Goal: Find specific page/section: Find specific page/section

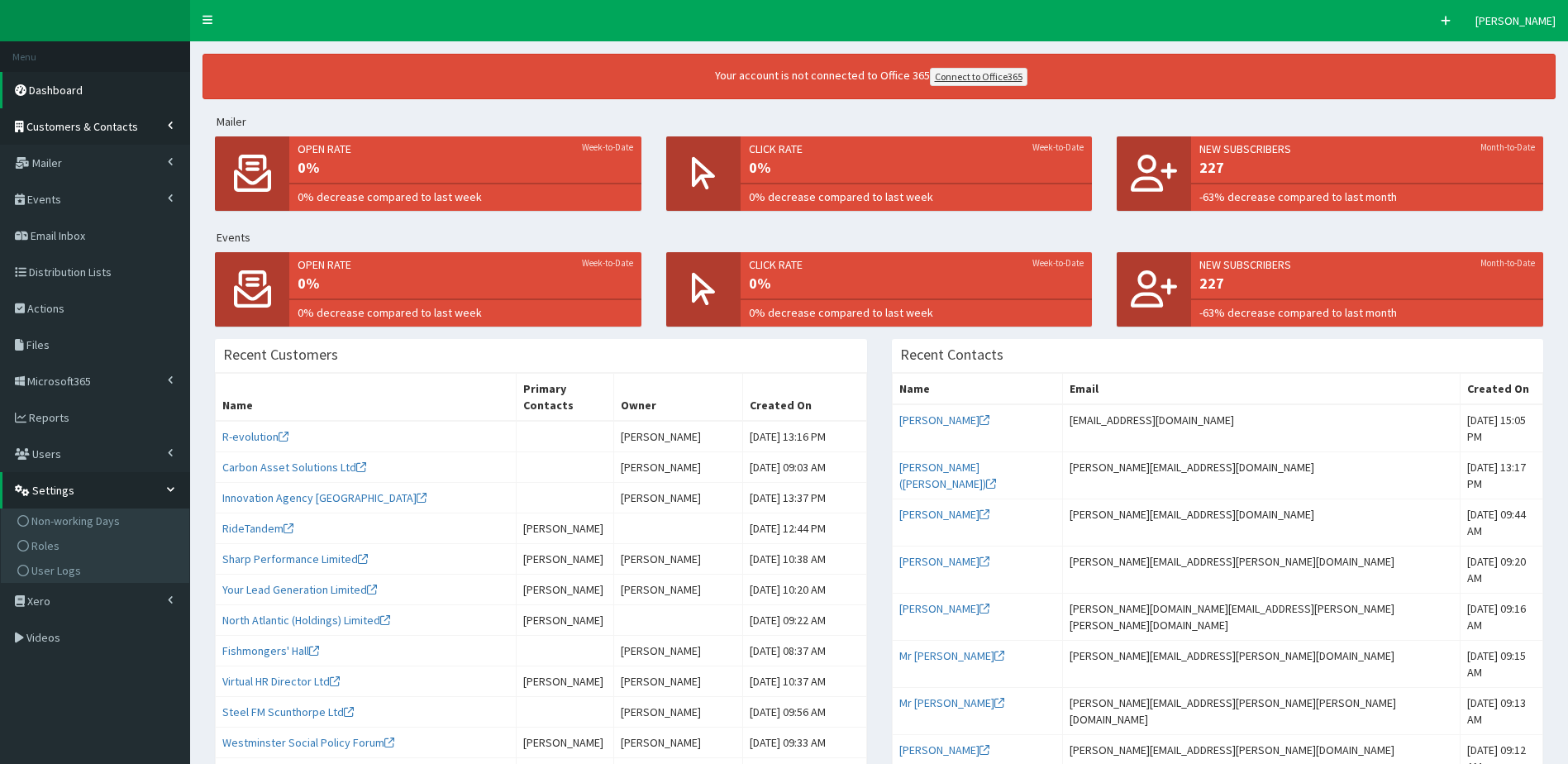
click at [105, 132] on span "Customers & Contacts" at bounding box center [82, 126] width 112 height 15
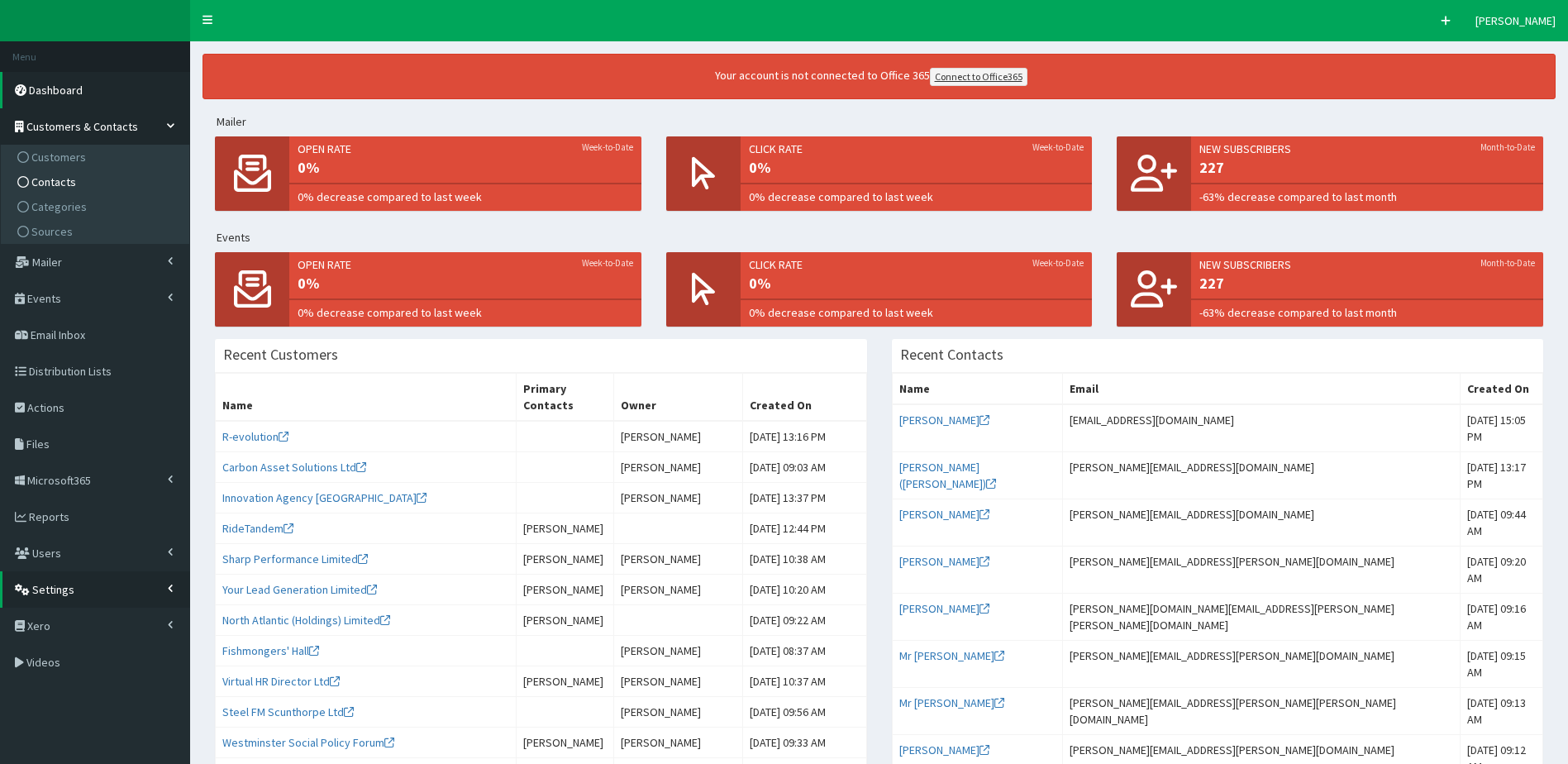
click at [56, 174] on span "Contacts" at bounding box center [53, 181] width 44 height 15
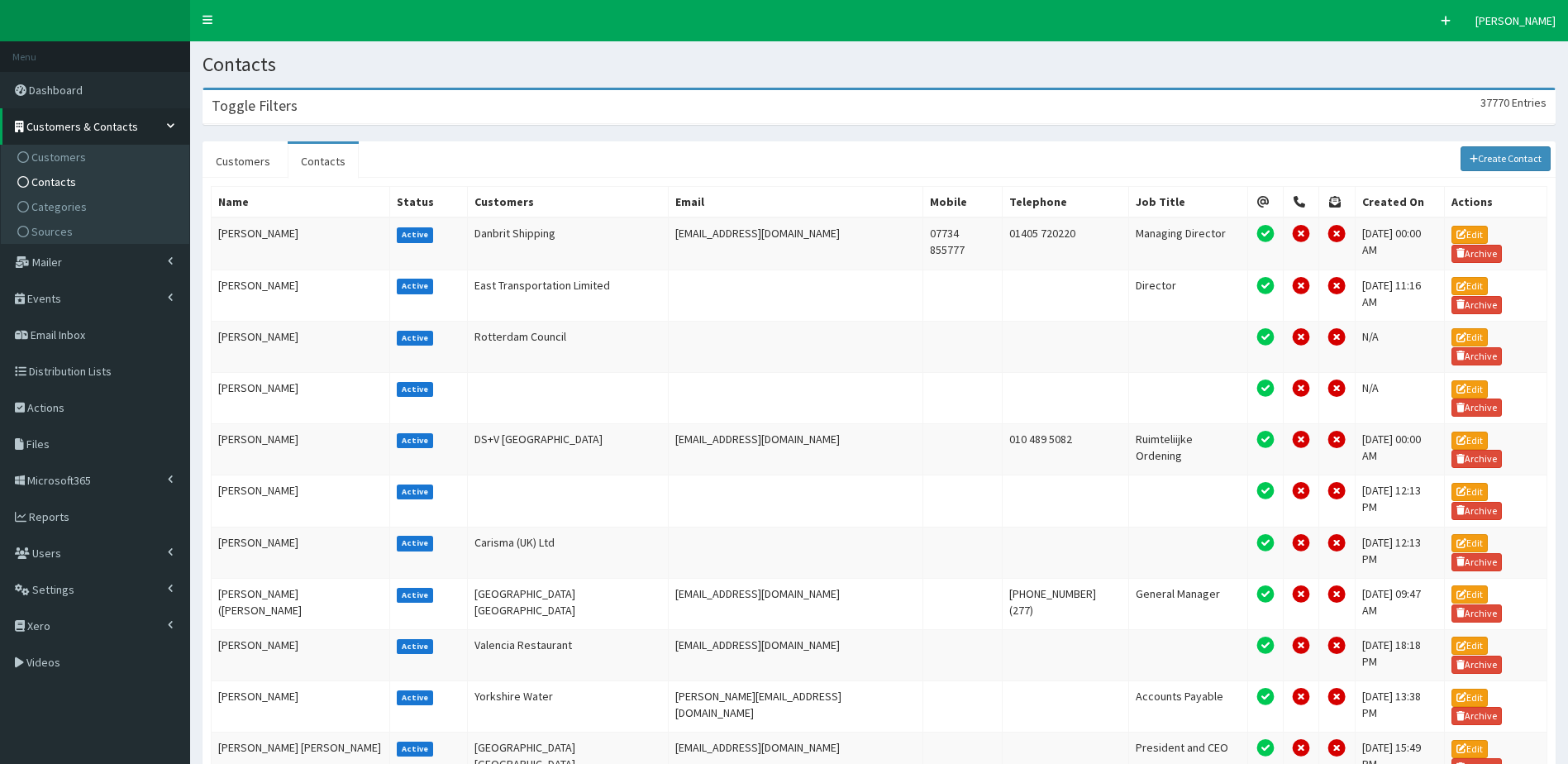
click at [506, 120] on div "Toggle Filters 37770 Entries" at bounding box center [879, 106] width 1352 height 34
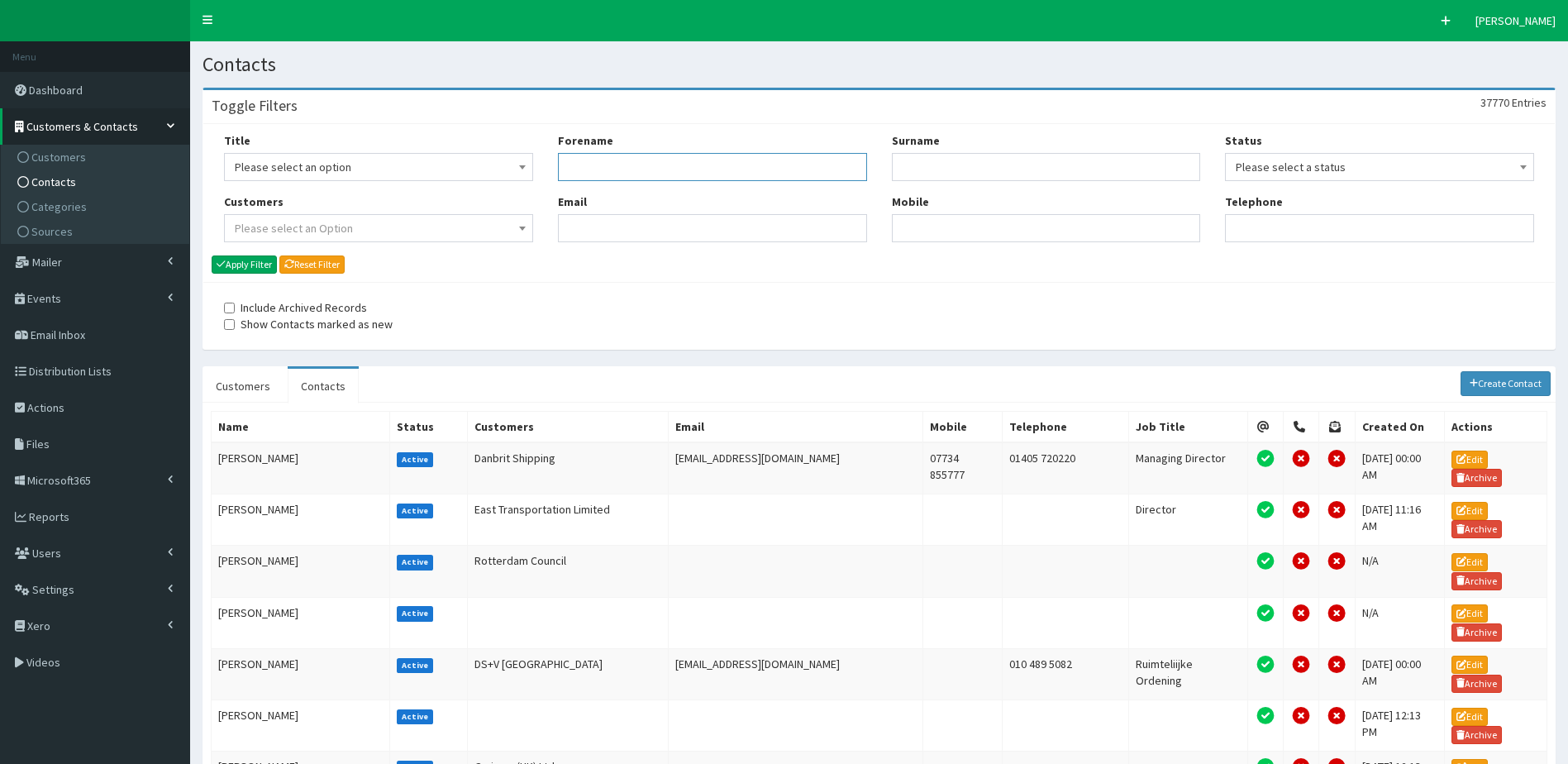
click at [690, 172] on input "Forename" at bounding box center [712, 167] width 310 height 28
type input "[PERSON_NAME]"
type input "askam"
click at [212, 256] on button "Apply Filter" at bounding box center [244, 264] width 65 height 18
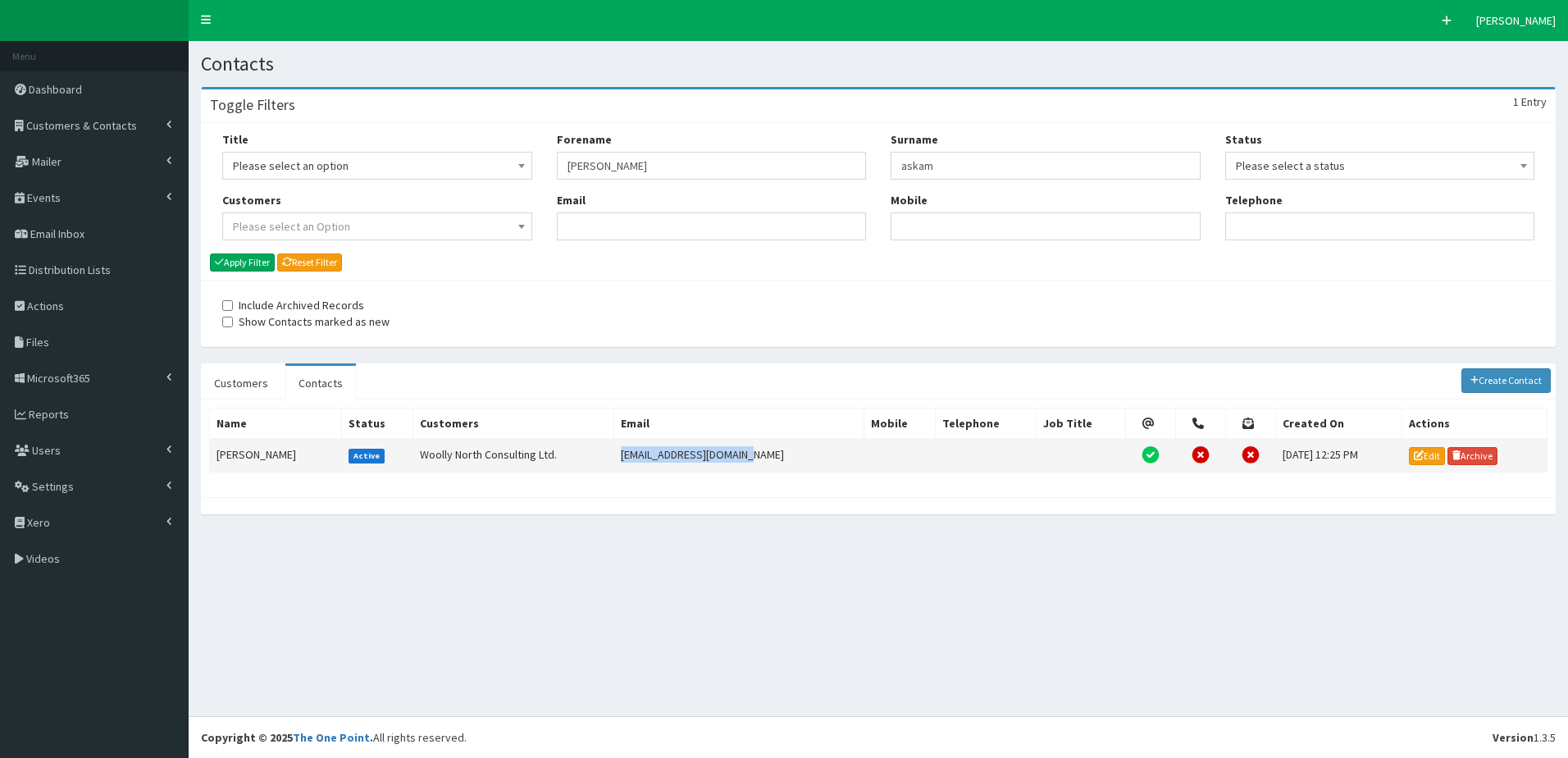
drag, startPoint x: 748, startPoint y: 454, endPoint x: 609, endPoint y: 459, distance: 139.1
click at [614, 459] on td "[EMAIL_ADDRESS][DOMAIN_NAME]" at bounding box center [739, 455] width 250 height 33
copy td "[EMAIL_ADDRESS][DOMAIN_NAME]"
